Goal: Use online tool/utility: Utilize a website feature to perform a specific function

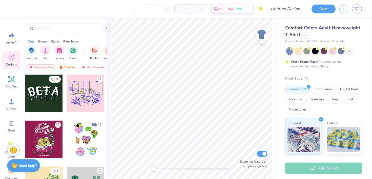
click at [80, 97] on div at bounding box center [85, 93] width 37 height 37
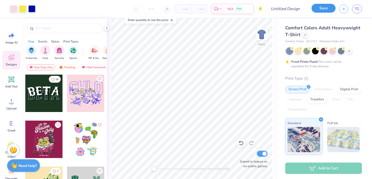
click at [321, 8] on button "Save" at bounding box center [323, 8] width 24 height 9
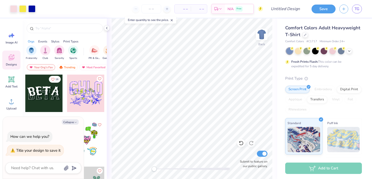
type textarea "x"
